Goal: Task Accomplishment & Management: Manage account settings

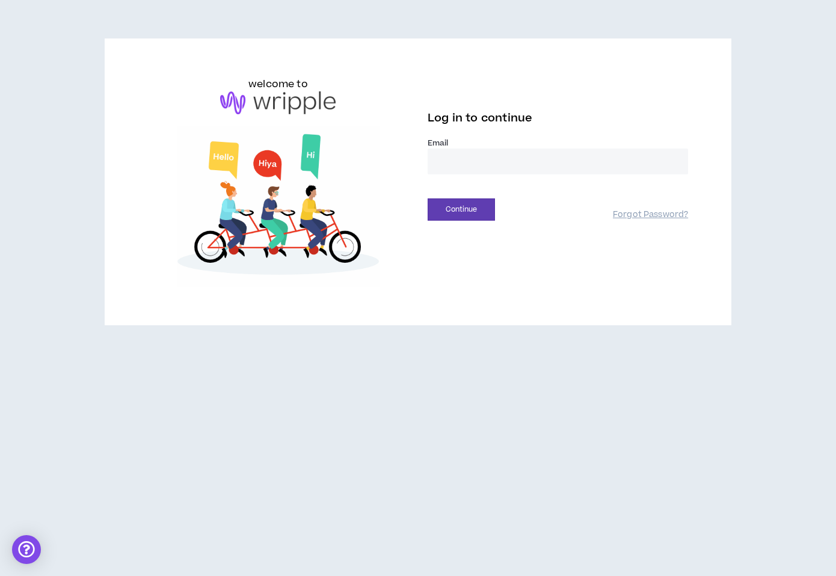
click at [443, 161] on input "email" at bounding box center [558, 162] width 260 height 26
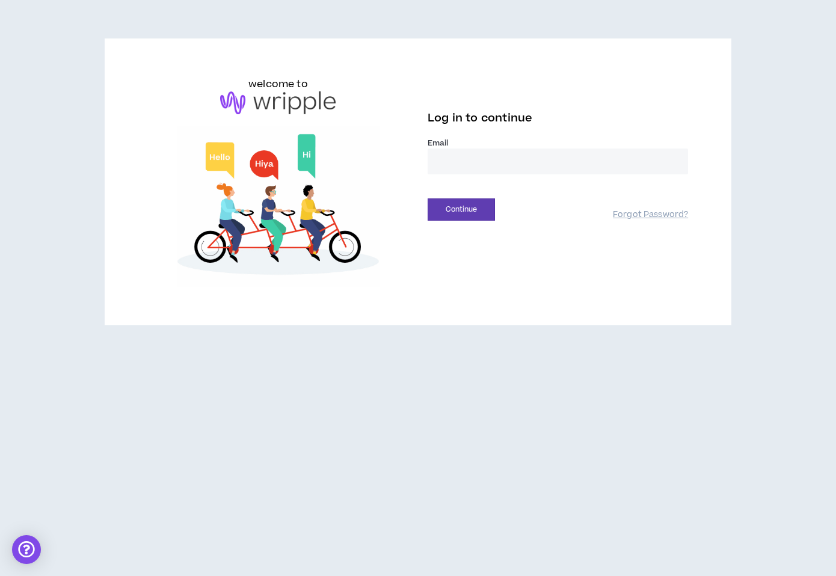
type input "**********"
click at [469, 208] on button "Continue" at bounding box center [461, 209] width 67 height 22
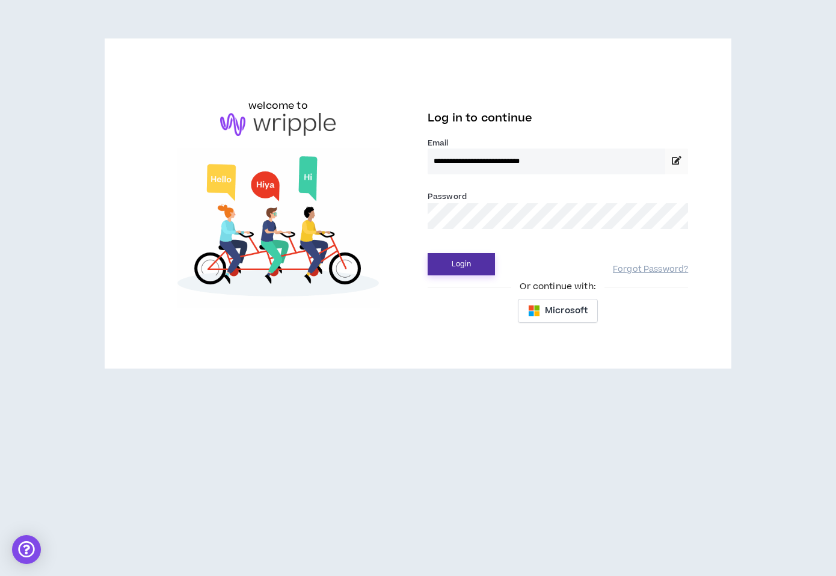
click at [470, 262] on button "Login" at bounding box center [461, 264] width 67 height 22
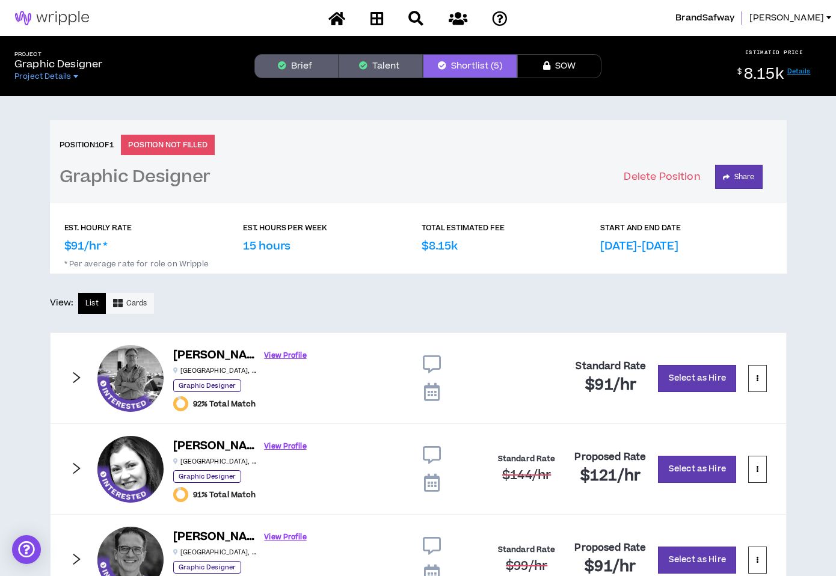
click at [134, 174] on h3 "Graphic Designer" at bounding box center [136, 177] width 152 height 21
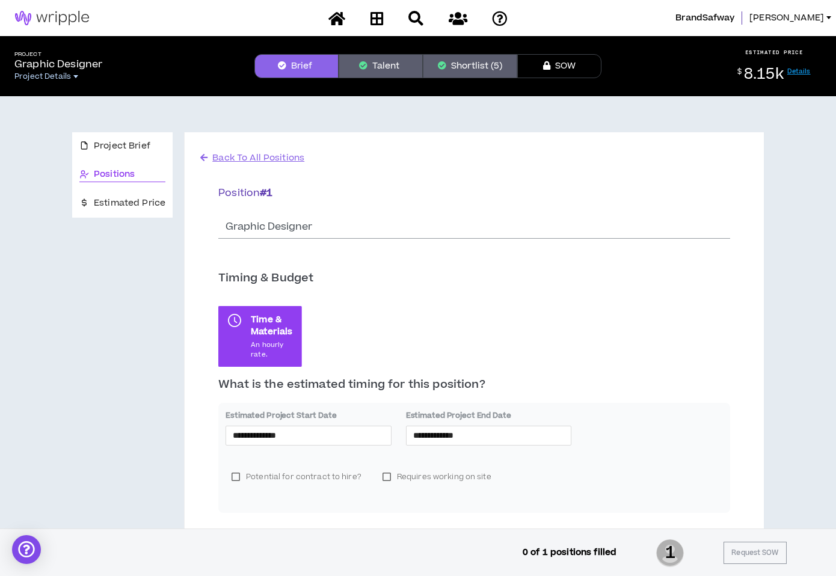
click at [64, 79] on span "Project Details" at bounding box center [42, 77] width 57 height 10
click at [66, 75] on span "Project Details" at bounding box center [42, 77] width 57 height 10
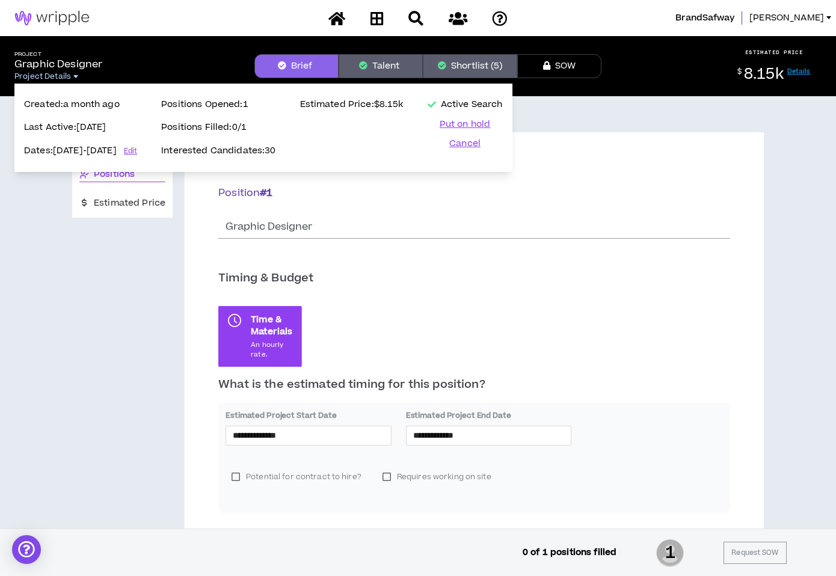
click at [66, 75] on span "Project Details" at bounding box center [42, 77] width 57 height 10
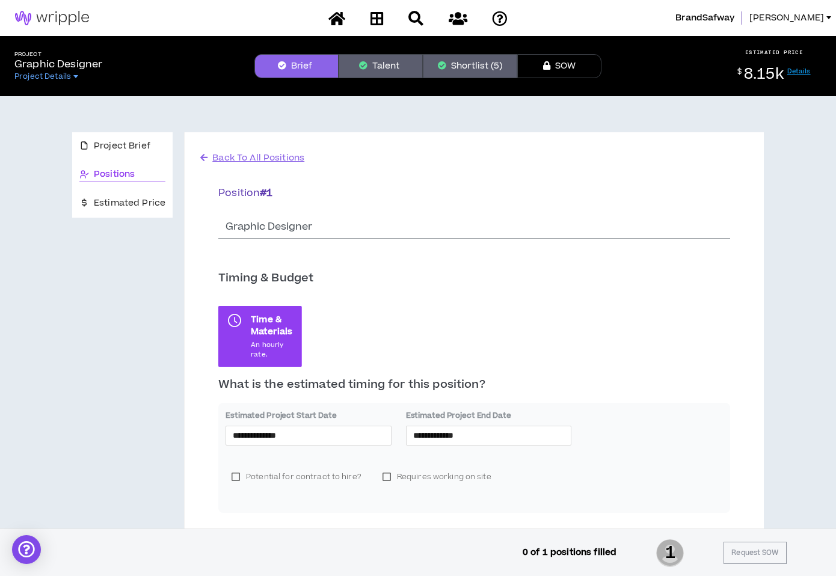
click at [46, 16] on img at bounding box center [52, 18] width 104 height 14
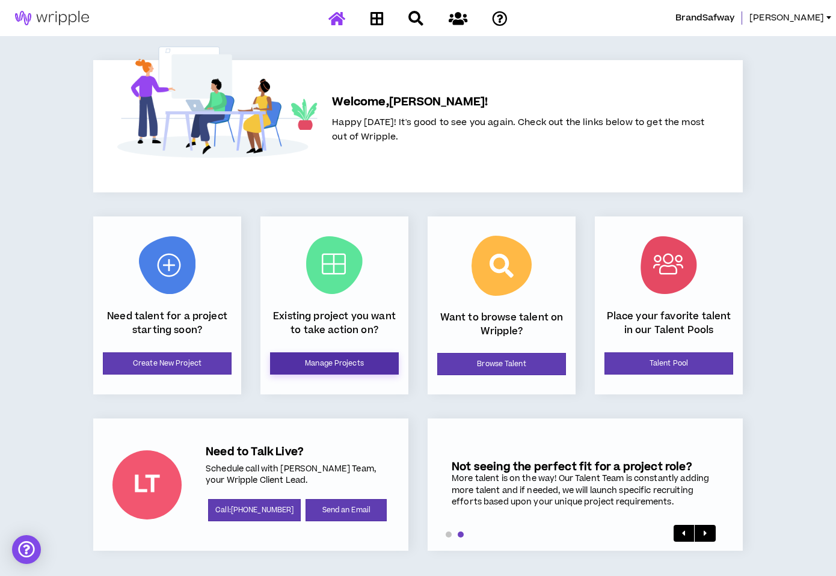
click at [352, 366] on link "Manage Projects" at bounding box center [334, 363] width 129 height 22
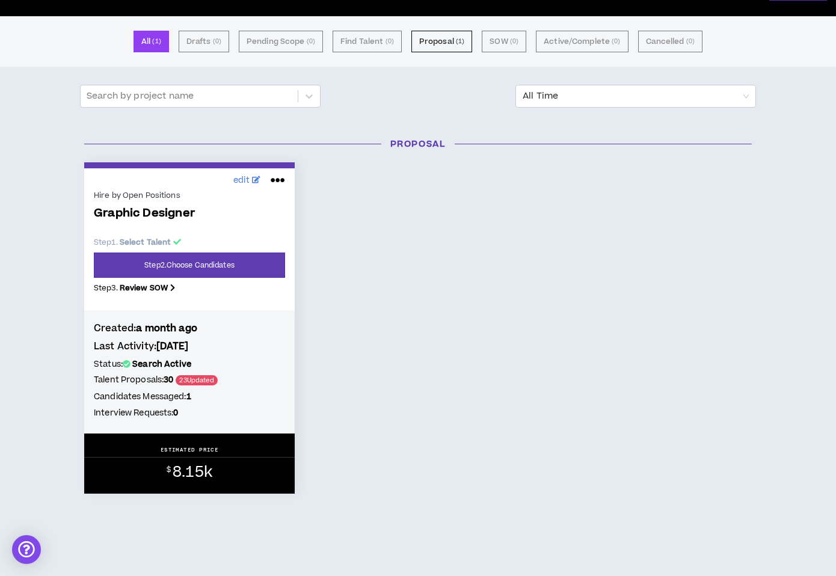
scroll to position [88, 0]
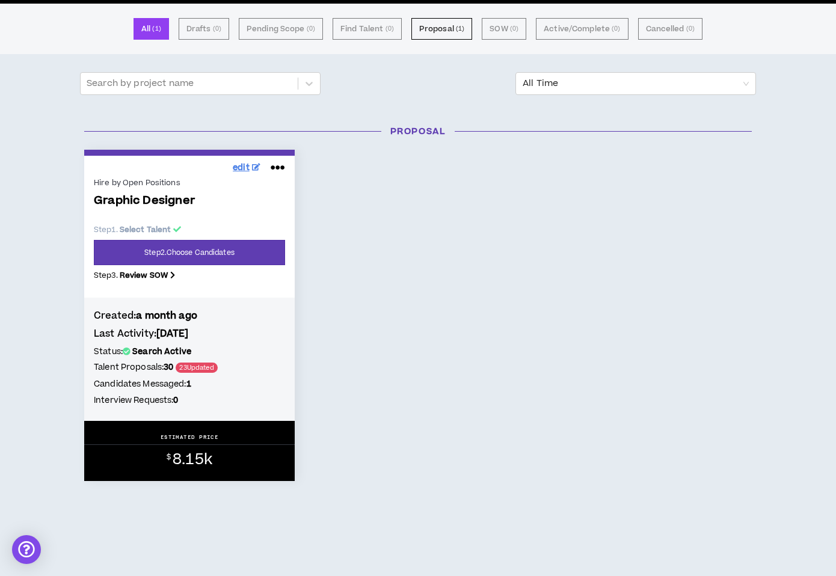
click at [243, 164] on span "edit" at bounding box center [241, 168] width 17 height 13
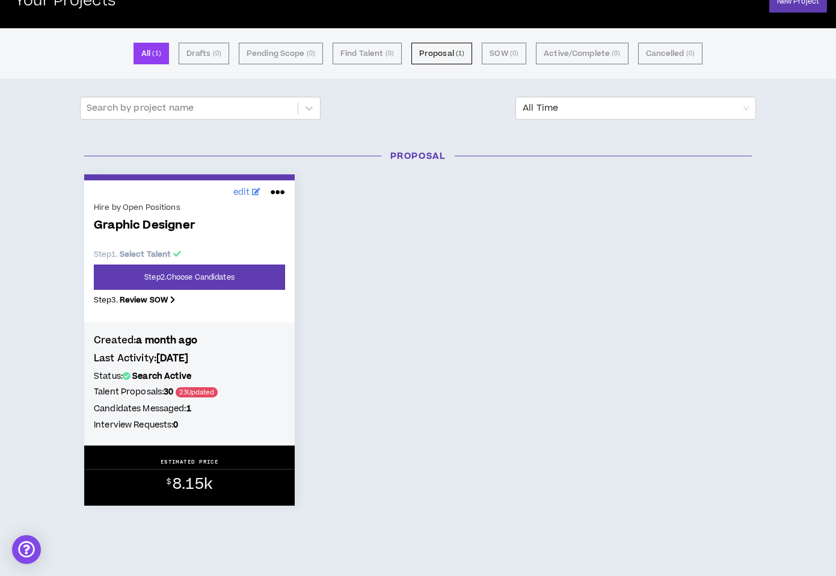
scroll to position [88, 0]
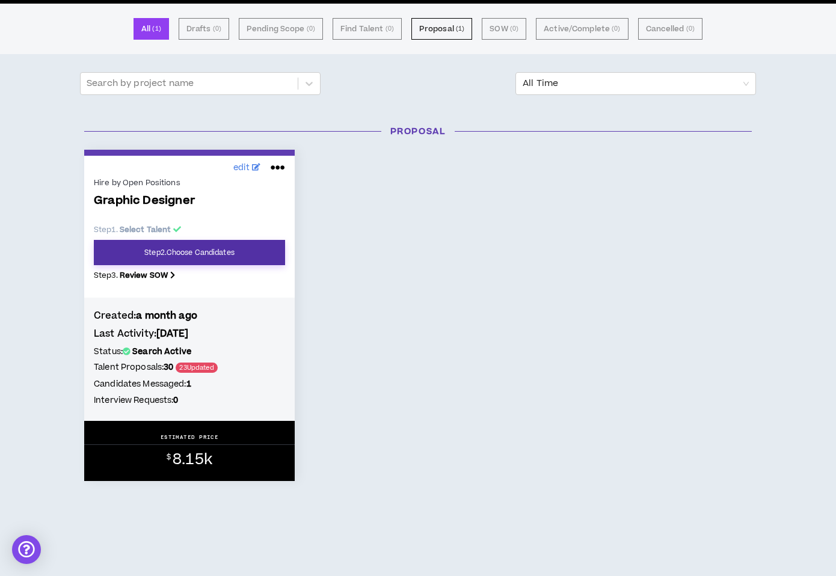
click at [200, 249] on link "Step 2 . Choose Candidates" at bounding box center [189, 252] width 191 height 25
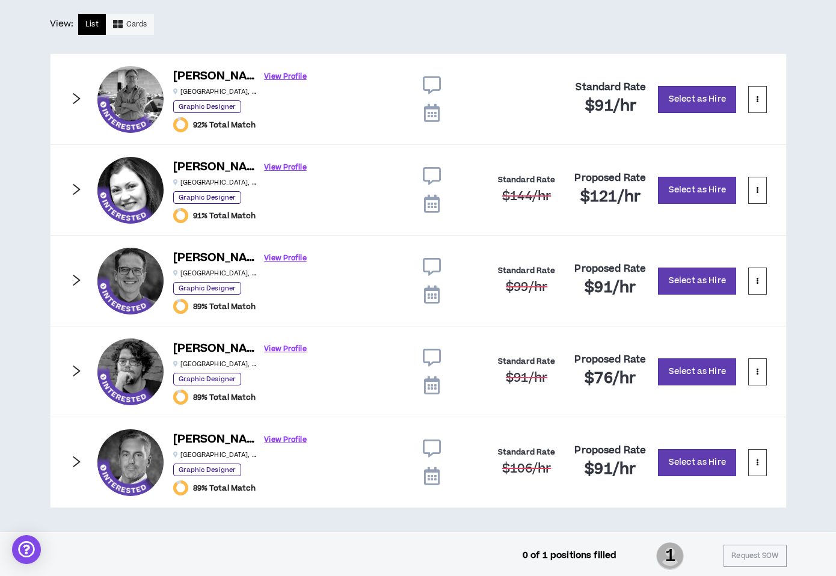
scroll to position [283, 0]
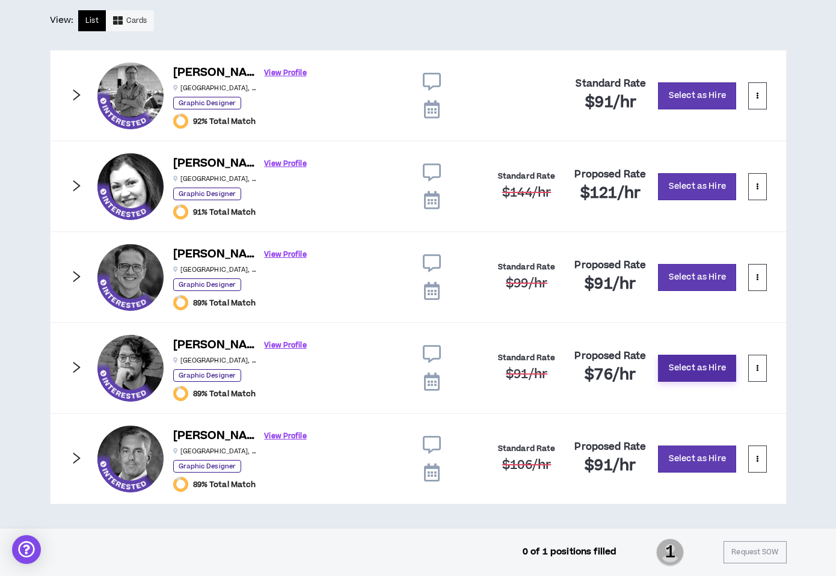
click at [699, 366] on button "Select as Hire" at bounding box center [697, 368] width 78 height 27
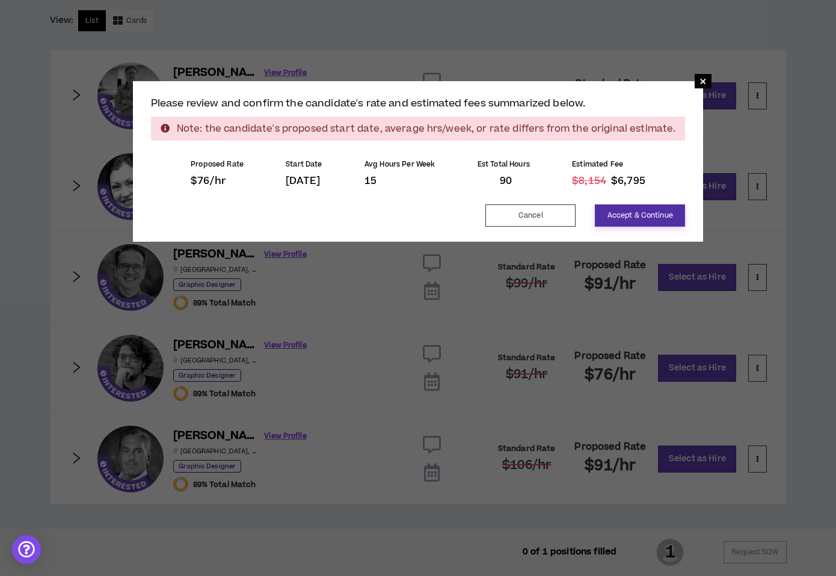
click at [644, 215] on button "Accept & Continue" at bounding box center [640, 216] width 90 height 22
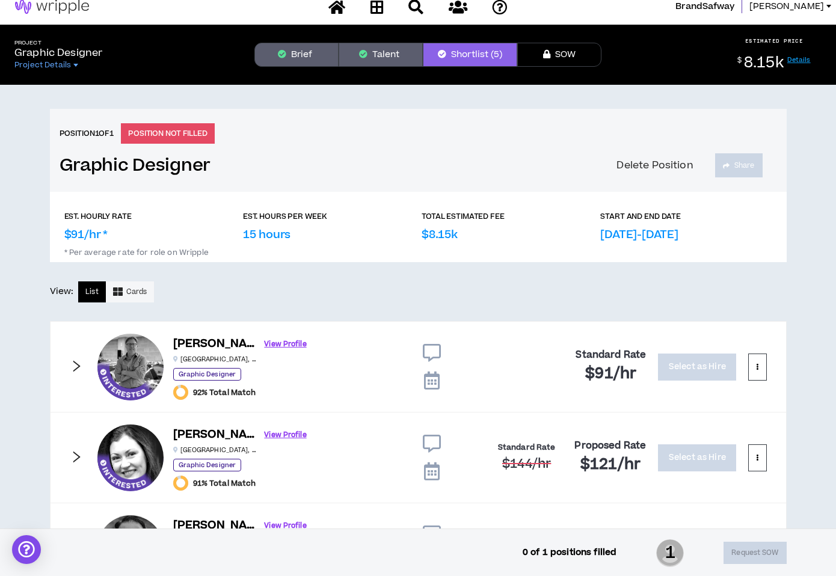
scroll to position [0, 0]
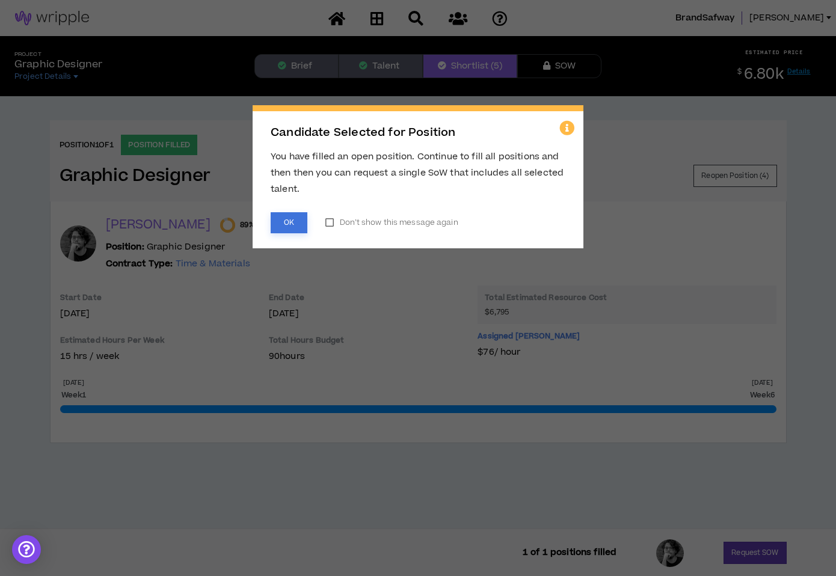
click at [288, 220] on button "OK" at bounding box center [289, 222] width 37 height 21
